Goal: Communication & Community: Answer question/provide support

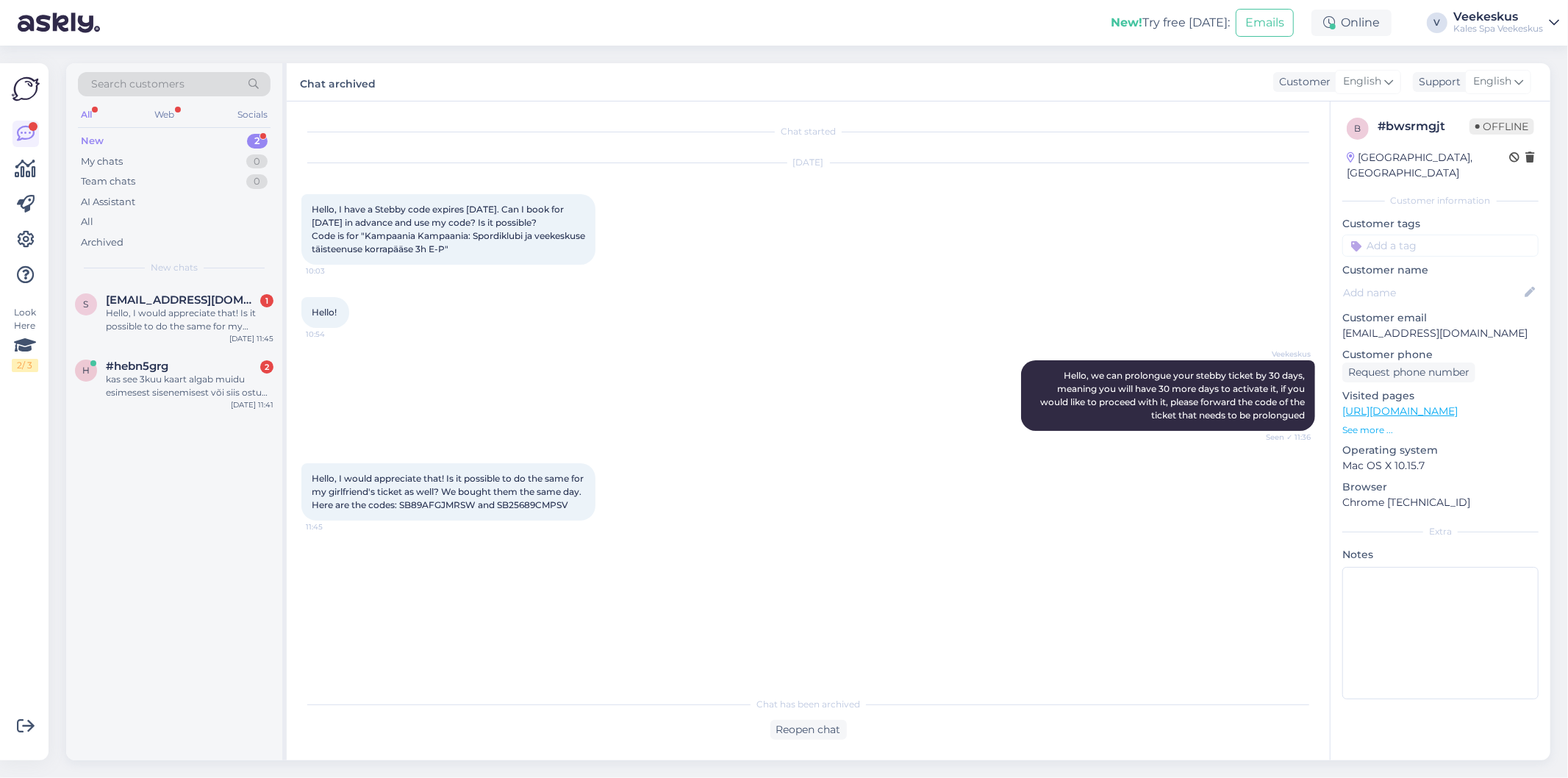
click at [153, 328] on div "Hello, I would appreciate that! Is it possible to do the same for my girlfriend…" at bounding box center [189, 320] width 167 height 26
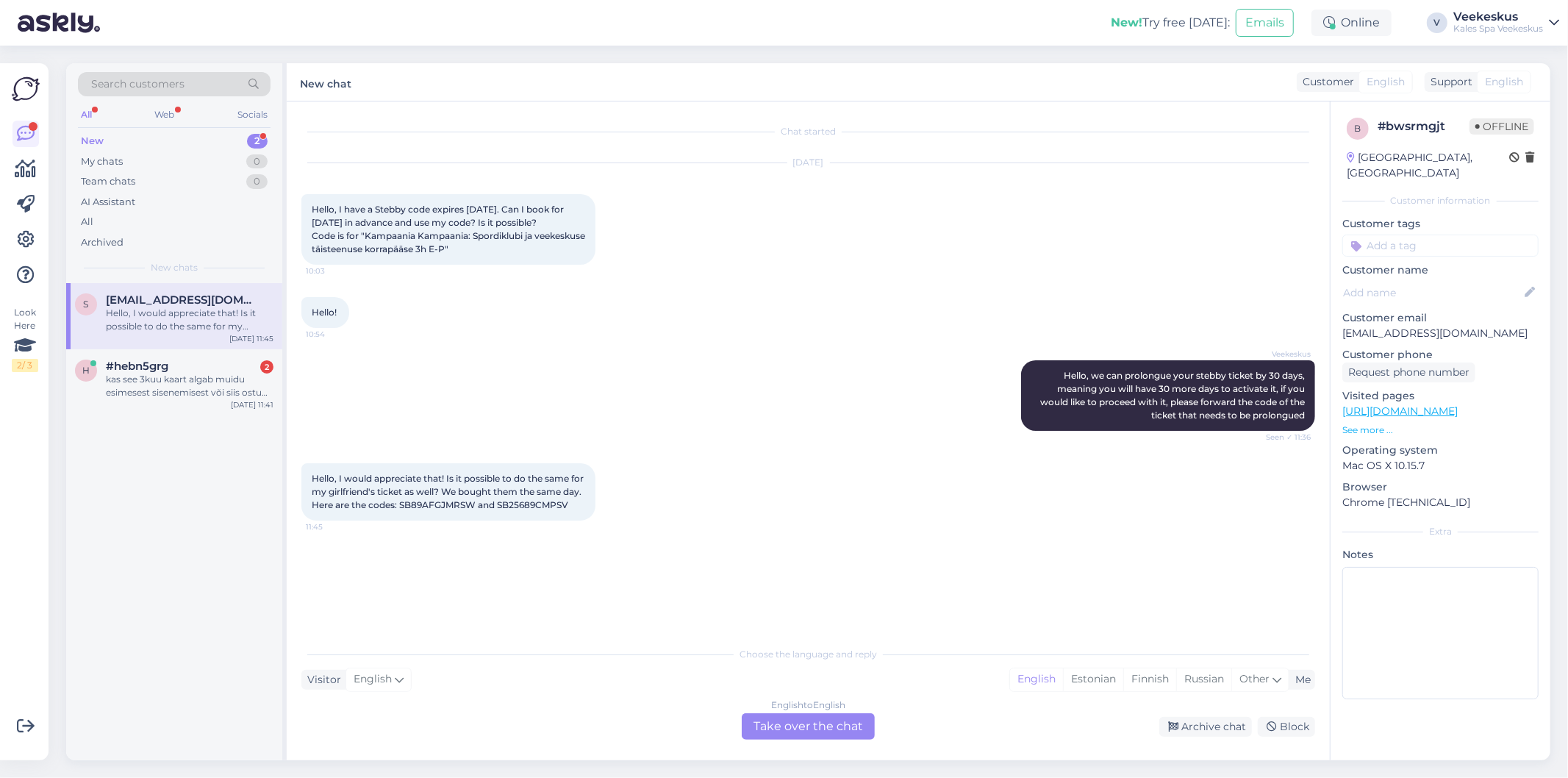
click at [681, 405] on div "Veekeskus Hello, we can prolongue your stebby ticket by 30 days, meaning you wi…" at bounding box center [808, 396] width 1014 height 103
click at [560, 505] on div "Hello, I would appreciate that! Is it possible to do the same for my girlfriend…" at bounding box center [448, 492] width 294 height 57
click at [226, 356] on div "h #hebn5grg 2 kas see 3kuu kaart algab muidu esimesest sisenemisest või siis os…" at bounding box center [174, 381] width 216 height 66
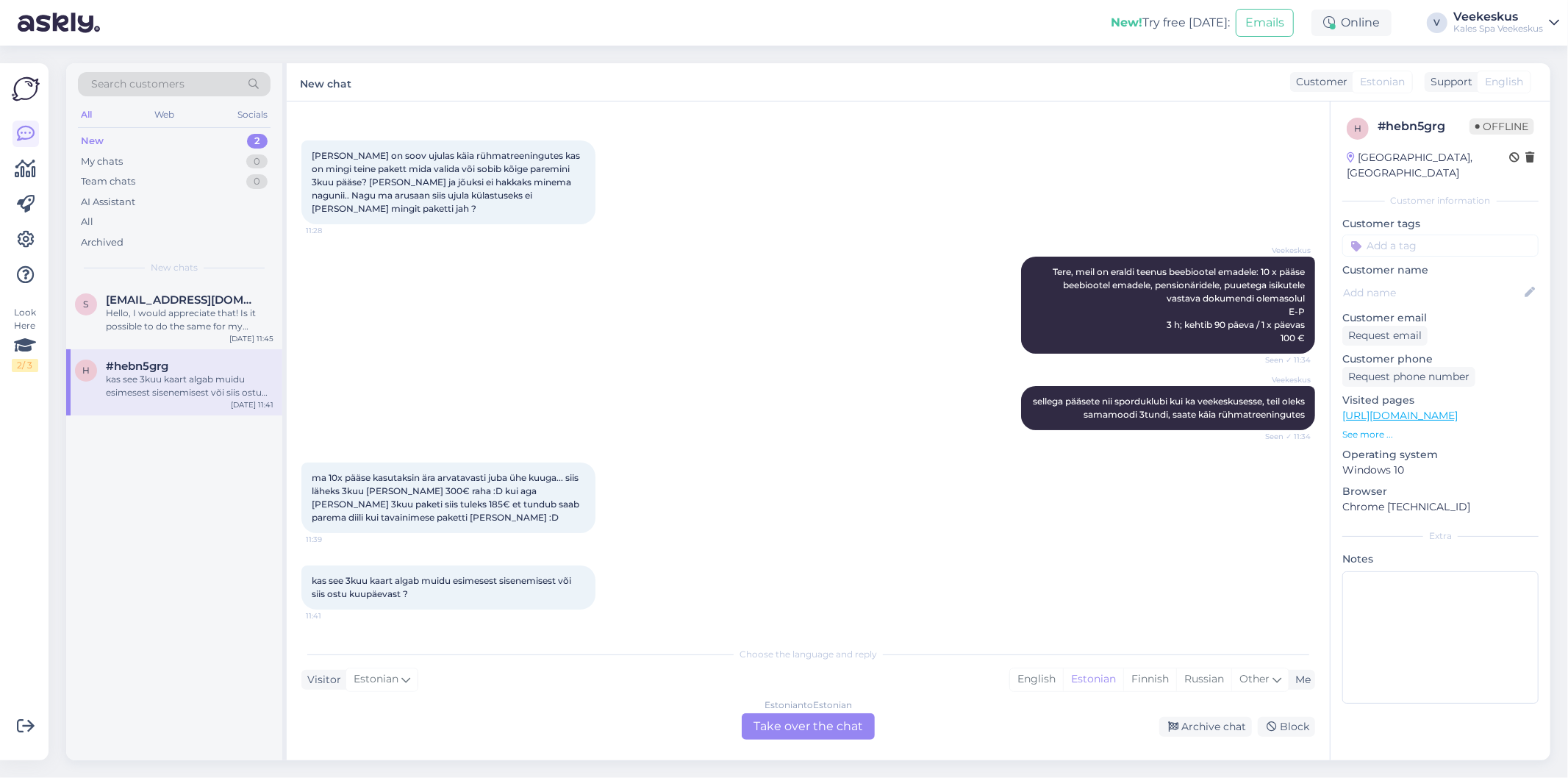
click at [791, 723] on div "Estonian to Estonian Take over the chat" at bounding box center [809, 726] width 133 height 26
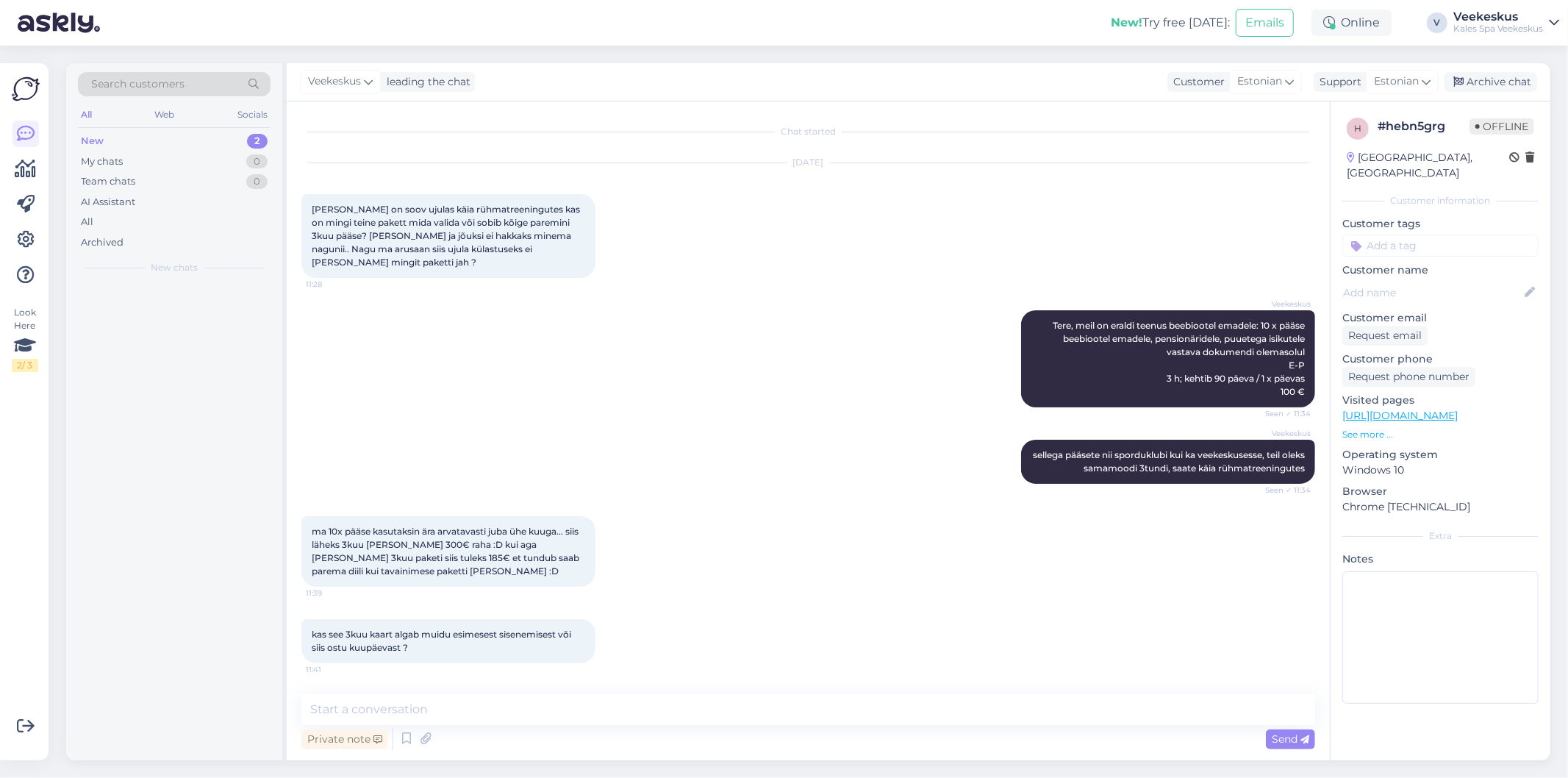
scroll to position [10, 0]
click at [751, 714] on textarea at bounding box center [808, 709] width 1014 height 31
click at [467, 575] on div "ma 10x pääse kasutaksin ära arvatavasti juba ühe kuuga... siis läheks 3kuu [PER…" at bounding box center [448, 551] width 294 height 71
drag, startPoint x: 467, startPoint y: 575, endPoint x: 382, endPoint y: 703, distance: 153.7
click at [382, 703] on textarea at bounding box center [808, 709] width 1014 height 31
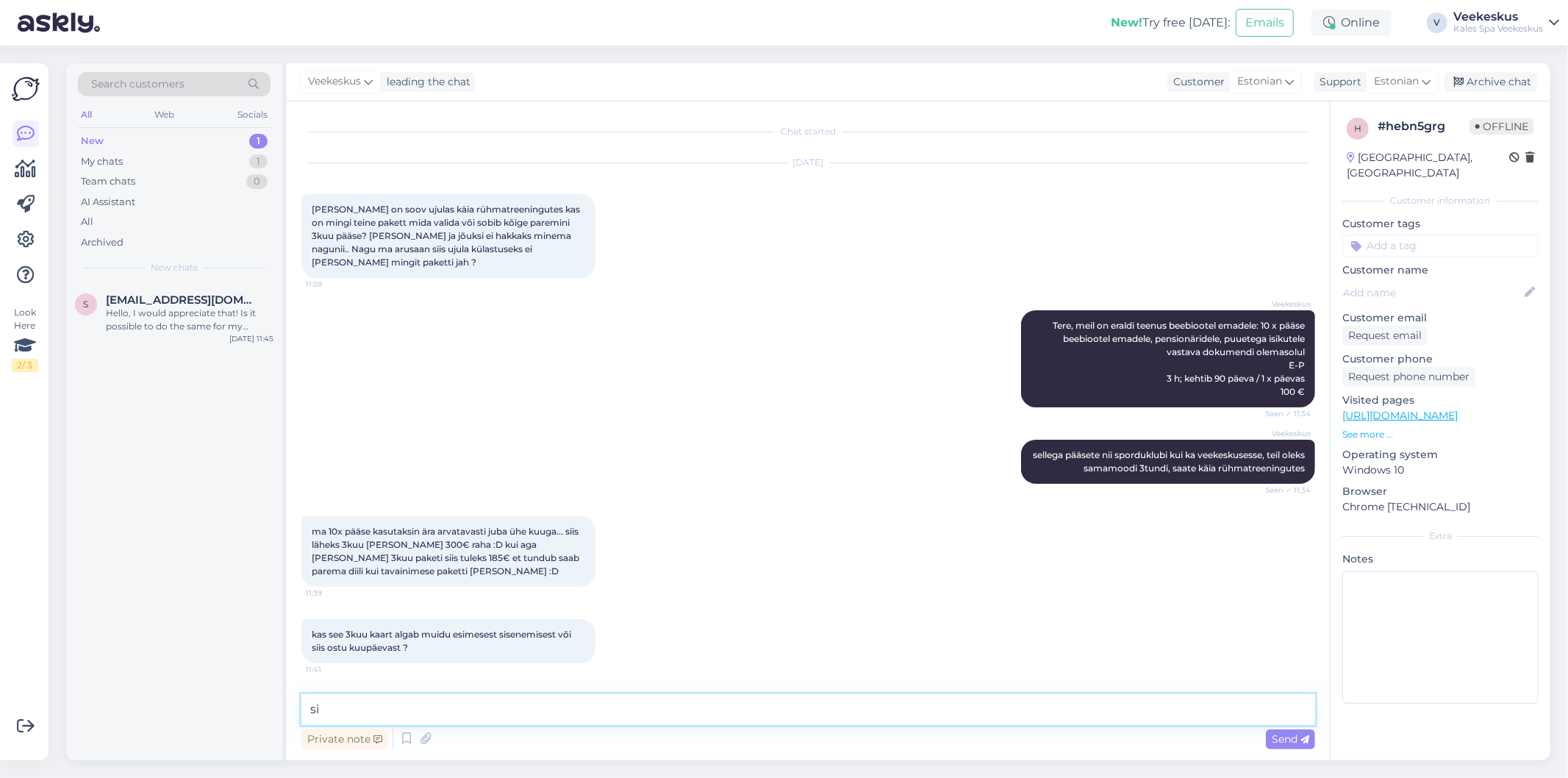
type textarea "s"
click at [515, 699] on textarea at bounding box center [808, 709] width 1014 height 31
click at [503, 696] on textarea at bounding box center [808, 709] width 1014 height 31
click at [349, 706] on textarea "Kui te soovite 3kuu pääse" at bounding box center [808, 709] width 1014 height 31
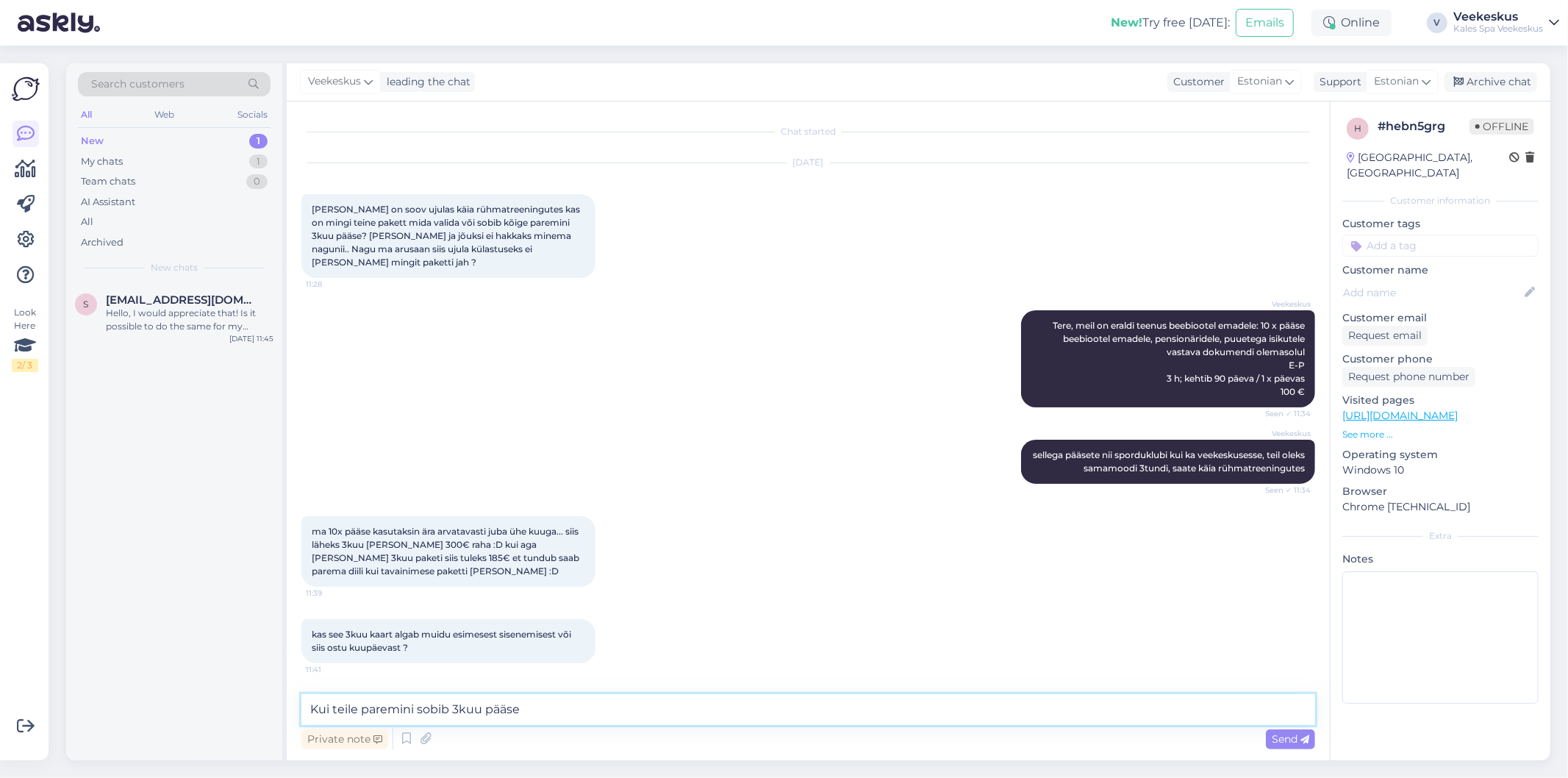
click at [548, 715] on textarea "Kui teile paremini sobib 3kuu pääse" at bounding box center [808, 709] width 1014 height 31
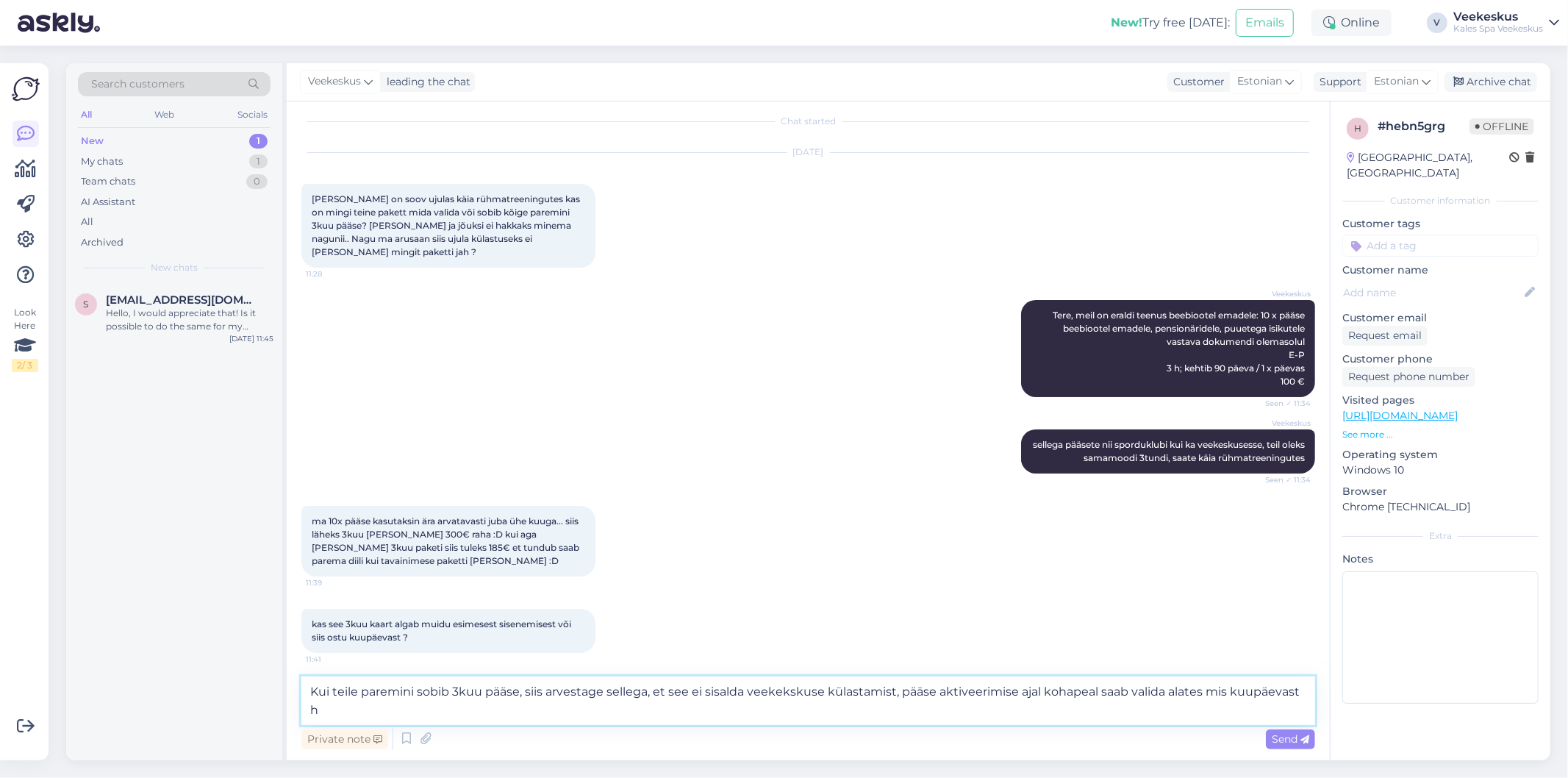
scroll to position [28, 0]
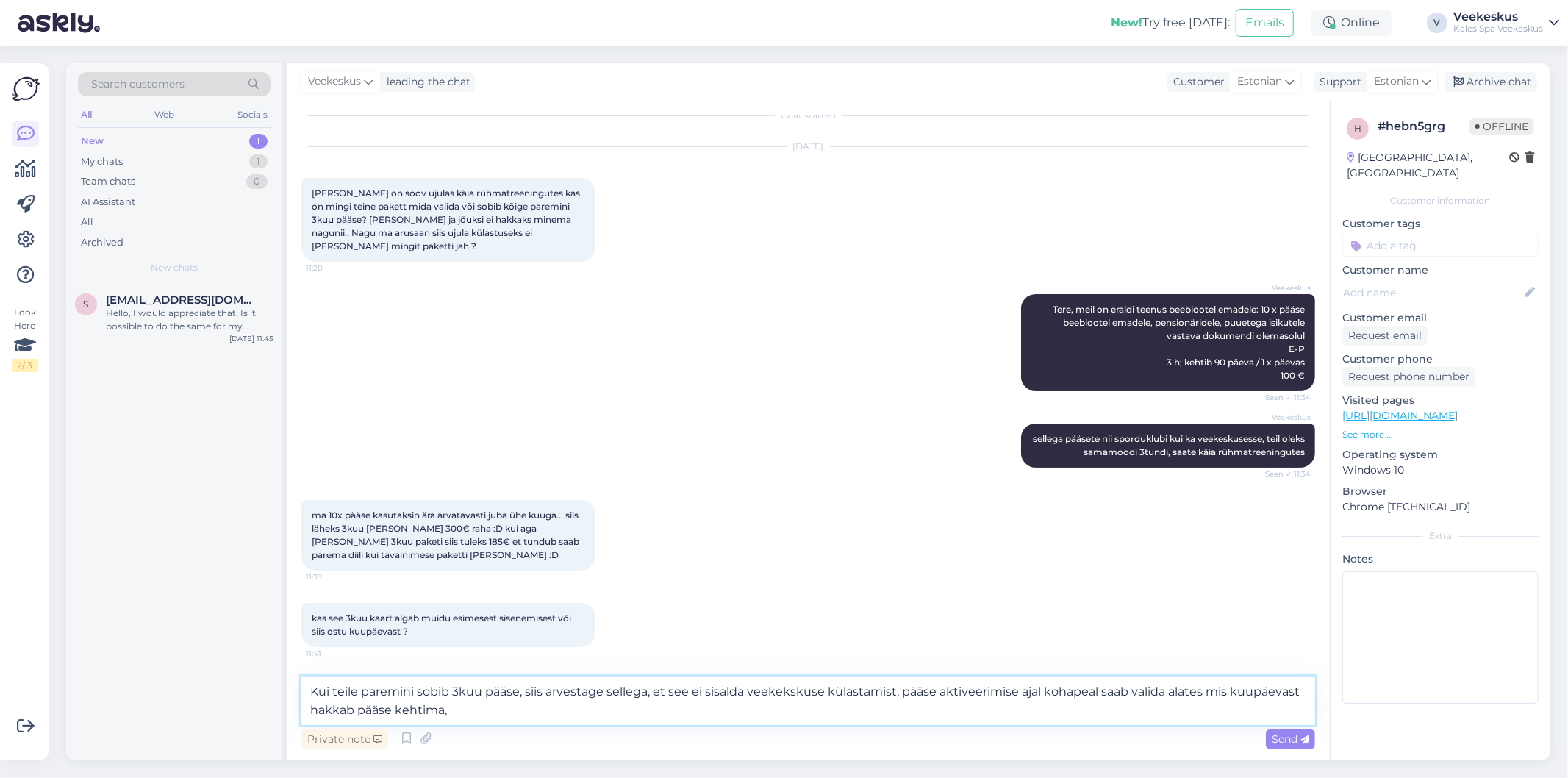
click at [561, 703] on textarea "Kui teile paremini sobib 3kuu pääse, siis arvestage sellega, et see ei sisalda …" at bounding box center [808, 700] width 1014 height 48
click at [503, 623] on div "kas see 3kuu kaart algab muidu esimesest sisenemisest või siis ostu kuupäevast …" at bounding box center [448, 625] width 294 height 44
drag, startPoint x: 820, startPoint y: 619, endPoint x: 715, endPoint y: 755, distance: 171.8
click at [819, 620] on div "kas see 3kuu kaart algab muidu esimesest sisenemisest või siis ostu kuupäevast …" at bounding box center [808, 625] width 1014 height 76
click at [606, 709] on textarea "Kui teile paremini sobib 3kuu pääse, siis arvestage sellega, et see ei sisalda …" at bounding box center [808, 700] width 1014 height 48
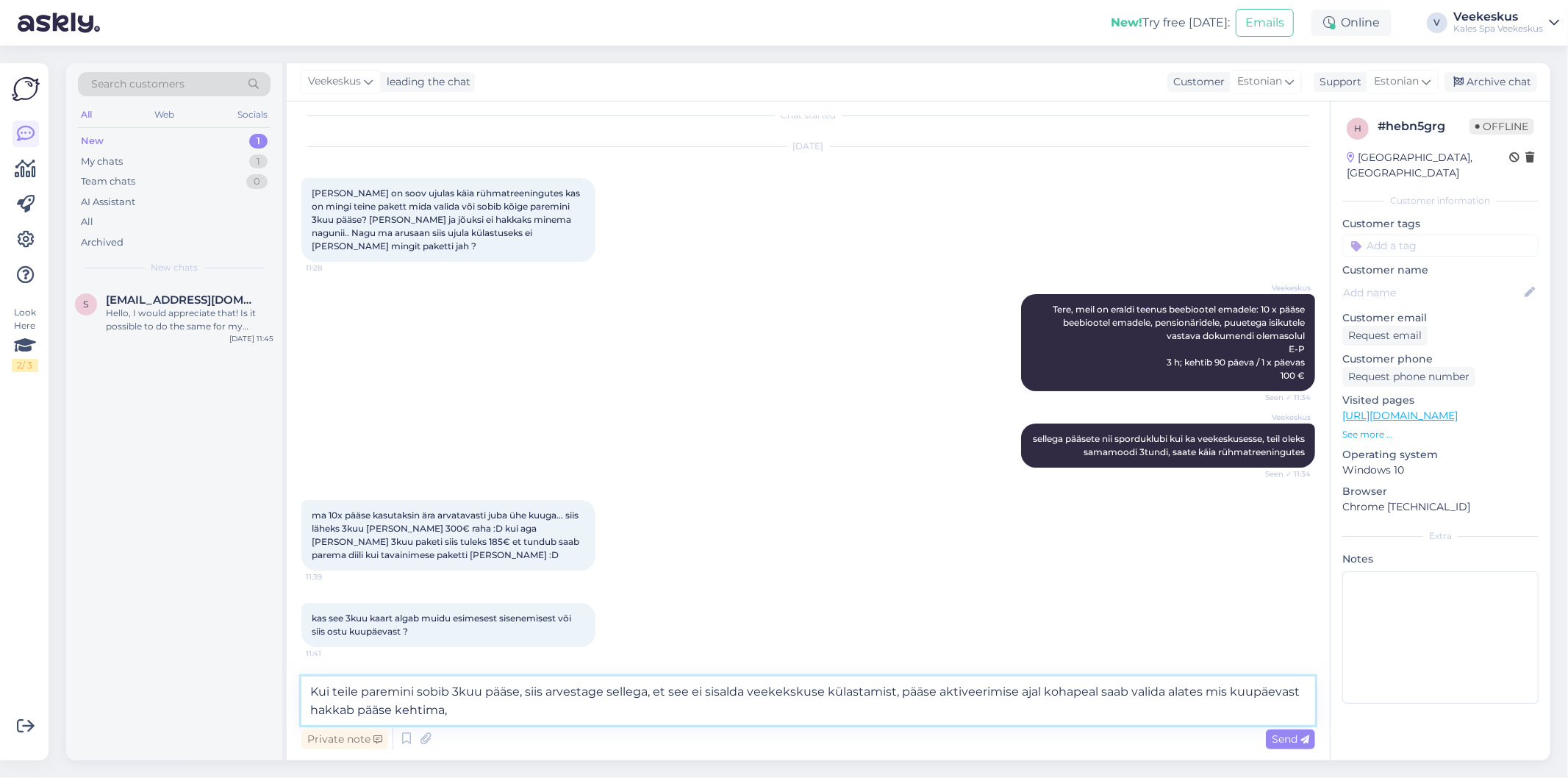
click at [588, 713] on textarea "Kui teile paremini sobib 3kuu pääse, siis arvestage sellega, et see ei sisalda …" at bounding box center [808, 700] width 1014 height 48
type textarea "Kui teile paremini sobib 3kuu pääse, siis arvestage sellega, et see ei sisalda …"
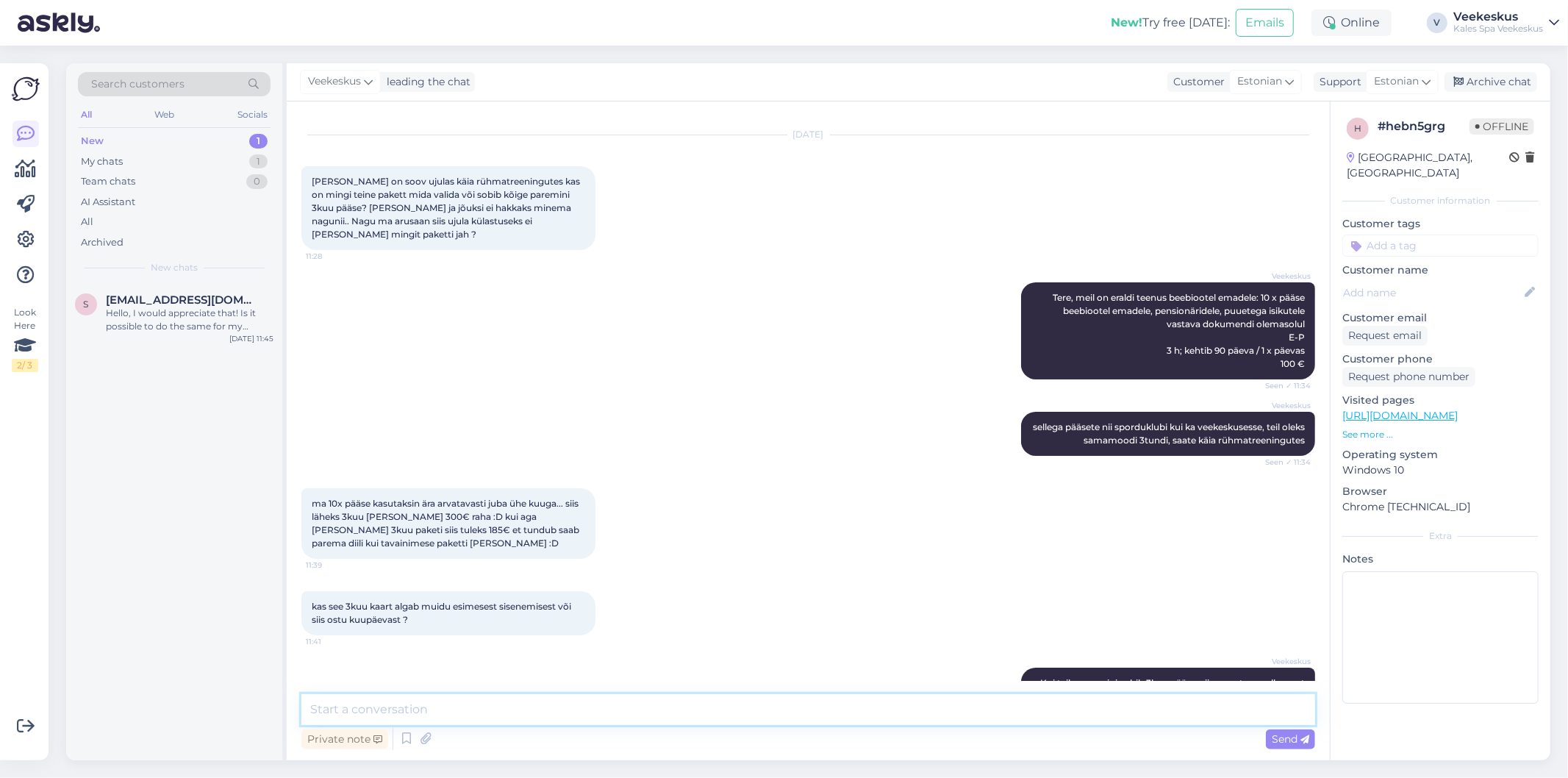
scroll to position [113, 0]
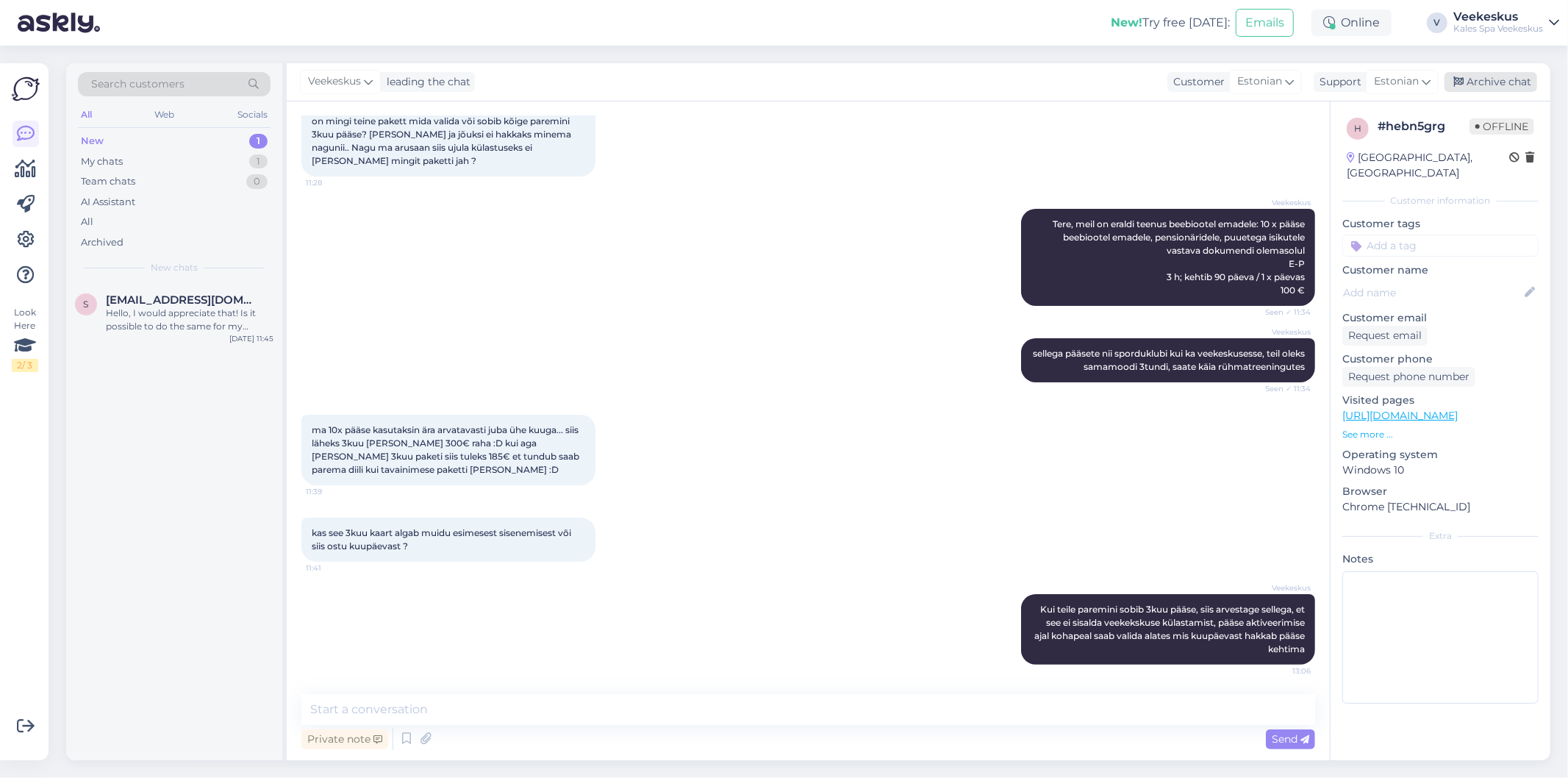
click at [1524, 76] on div "Archive chat" at bounding box center [1490, 82] width 93 height 20
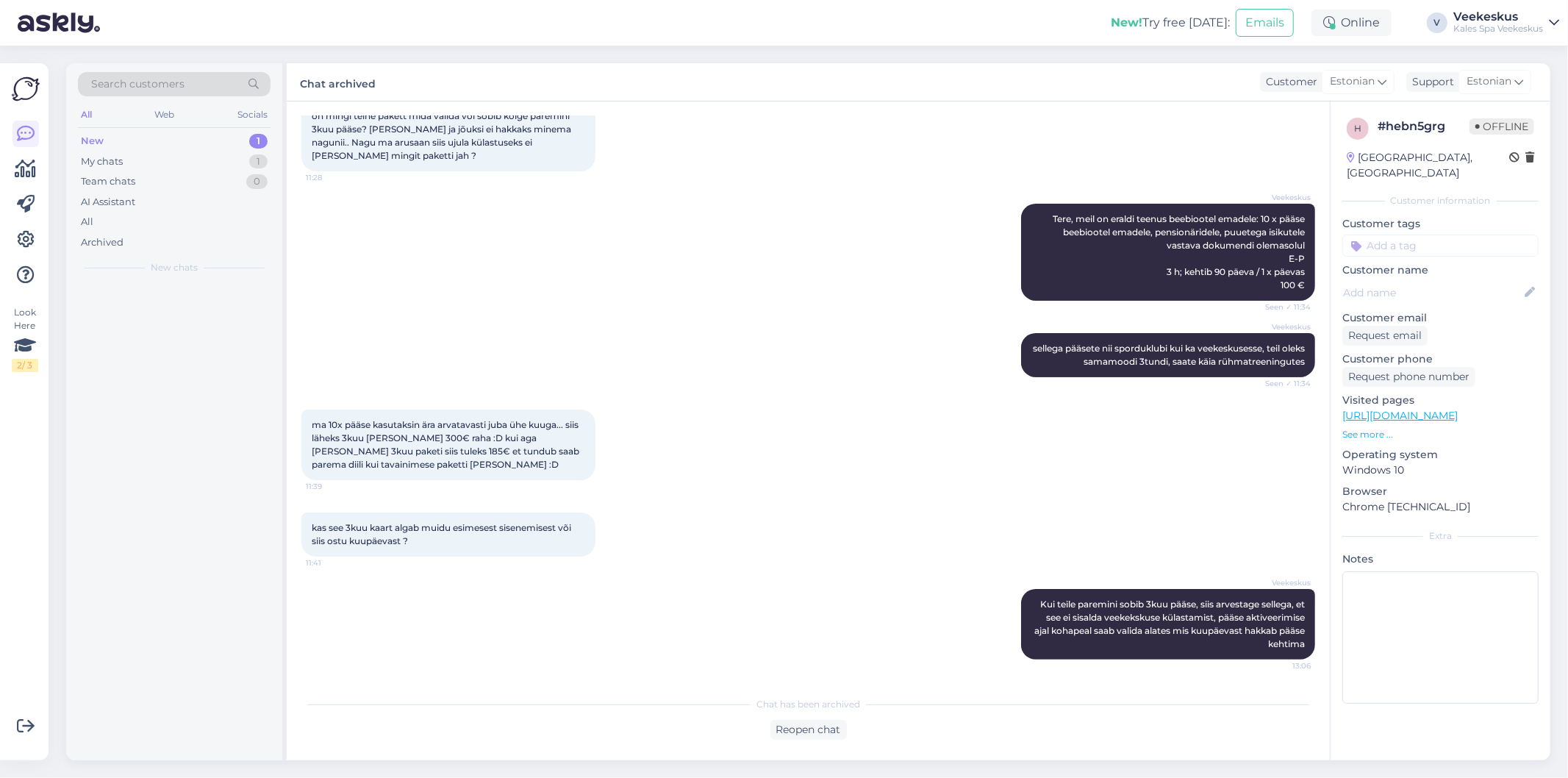
scroll to position [118, 0]
click at [172, 309] on div "Hello, I would appreciate that! Is it possible to do the same for my girlfriend…" at bounding box center [189, 320] width 167 height 26
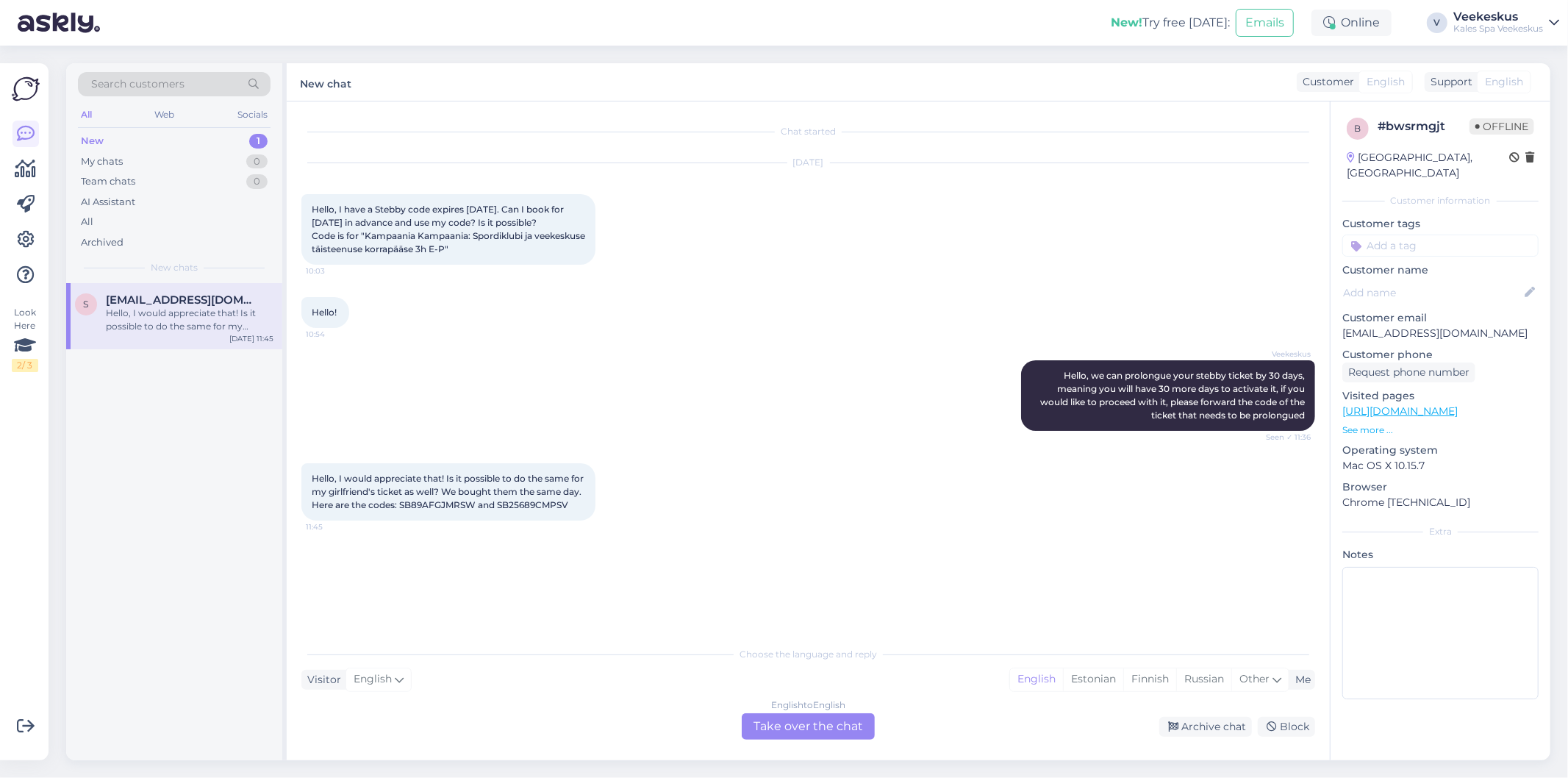
scroll to position [0, 0]
click at [643, 516] on div "Hello, I would appreciate that! Is it possible to do the same for my girlfriend…" at bounding box center [808, 492] width 1014 height 90
click at [472, 504] on span "Hello, I would appreciate that! Is it possible to do the same for my girlfriend…" at bounding box center [449, 491] width 274 height 37
copy span "SB89AFGJMRSW"
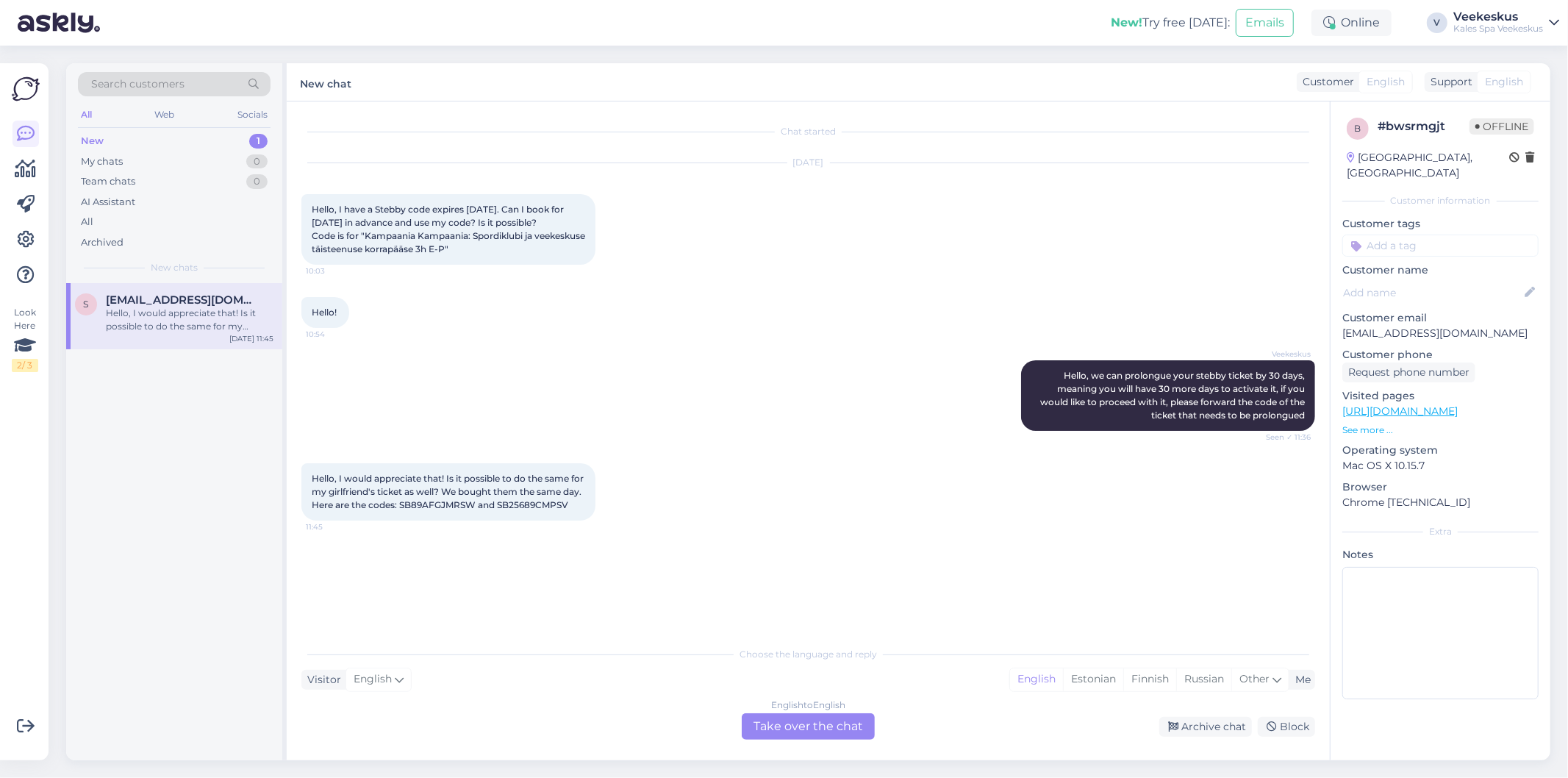
click at [332, 511] on div "Hello, I would appreciate that! Is it possible to do the same for my girlfriend…" at bounding box center [448, 492] width 294 height 57
click at [332, 511] on span "Hello, I would appreciate that! Is it possible to do the same for my girlfriend…" at bounding box center [449, 491] width 274 height 37
copy div "SB25689CMPSV 11:45"
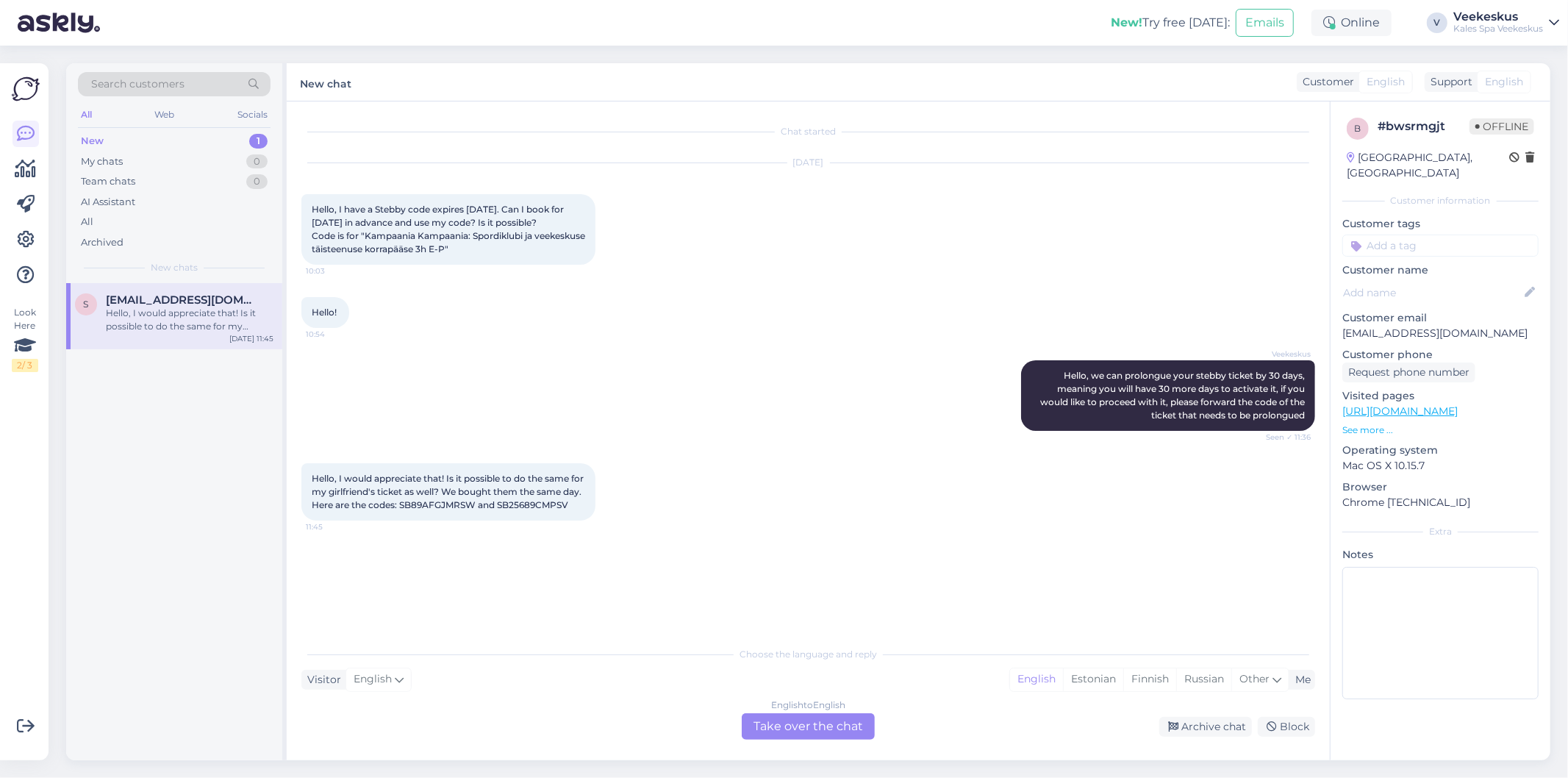
click at [824, 725] on div "English to English Take over the chat" at bounding box center [809, 726] width 133 height 26
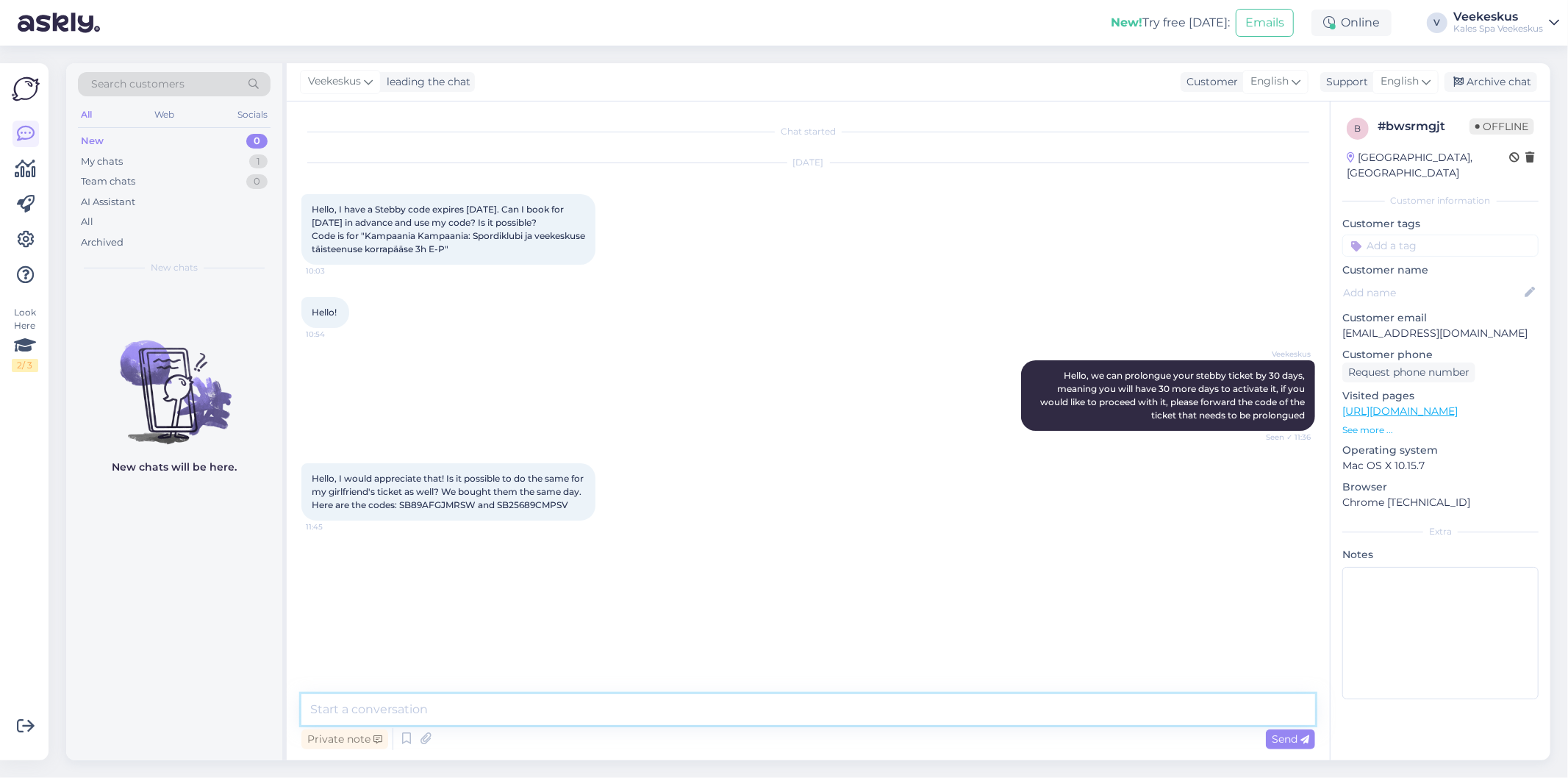
click at [827, 703] on textarea at bounding box center [808, 709] width 1014 height 31
type textarea "Hello again, of course, no broblem, both of the passes have just been prolongue…"
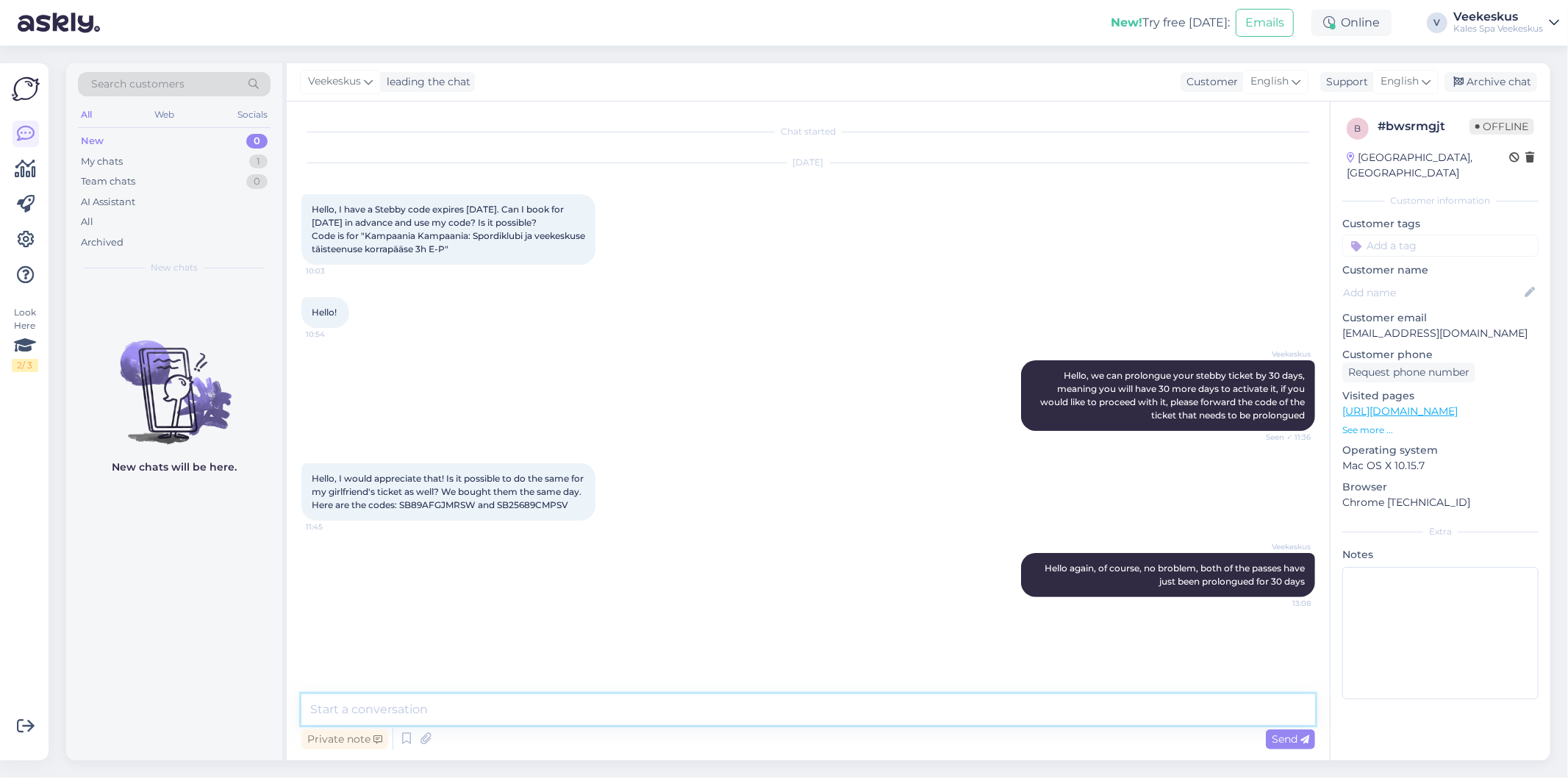
click at [845, 711] on textarea at bounding box center [808, 709] width 1014 height 31
click at [449, 702] on textarea at bounding box center [808, 709] width 1014 height 31
type textarea "Please do not hesitate to contact us again if you need anything else!"
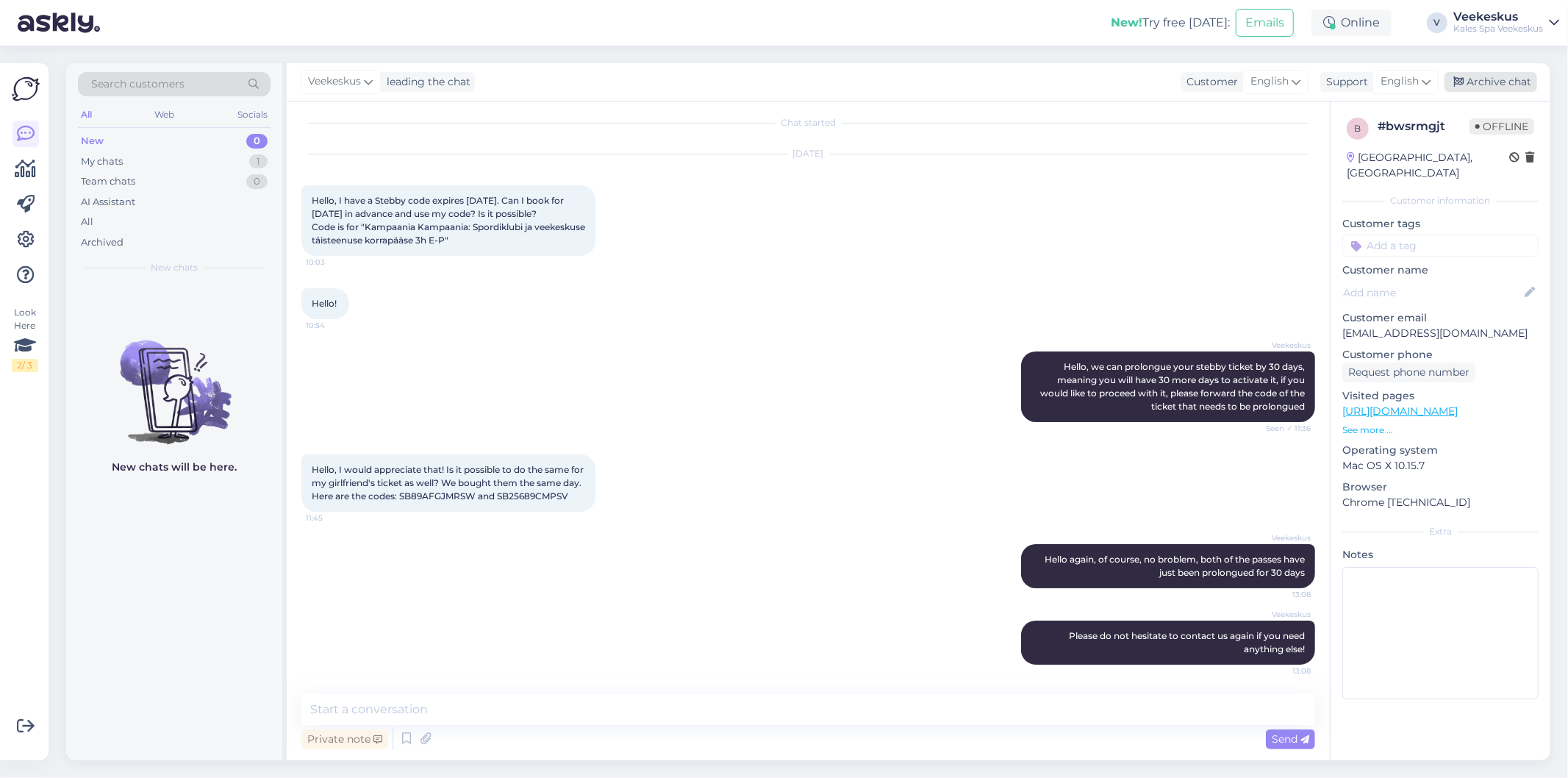
click at [1492, 90] on div "Archive chat" at bounding box center [1490, 82] width 93 height 20
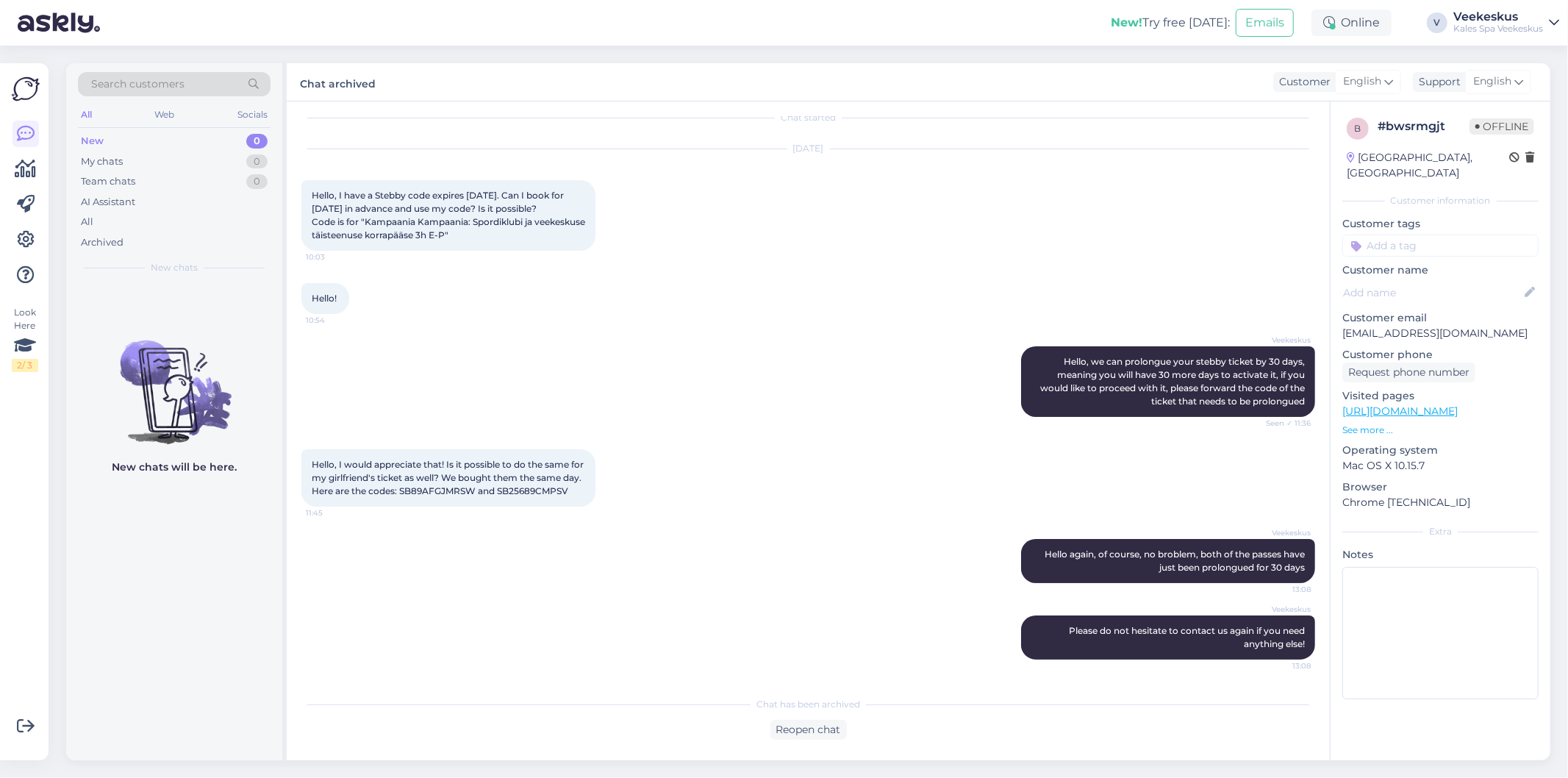
click at [790, 458] on div "Hello, I would appreciate that! Is it possible to do the same for my girlfriend…" at bounding box center [808, 477] width 1014 height 90
click at [659, 290] on div "Hello! 10:54" at bounding box center [808, 299] width 1014 height 63
